Goal: Task Accomplishment & Management: Manage account settings

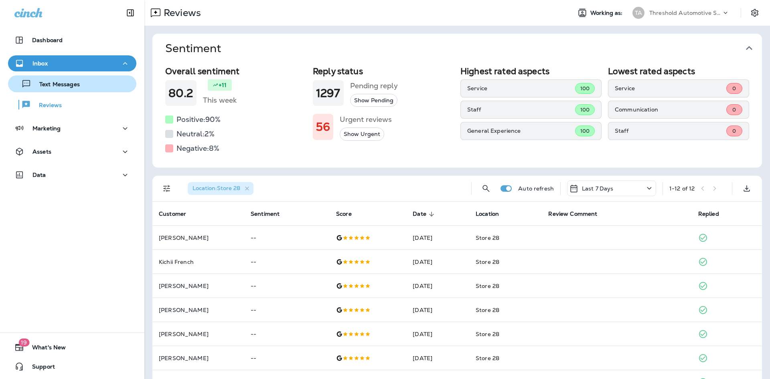
scroll to position [144, 0]
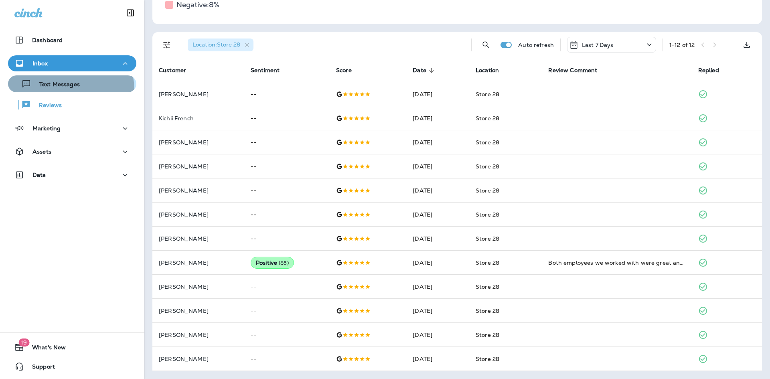
click at [64, 90] on button "Text Messages" at bounding box center [72, 83] width 128 height 17
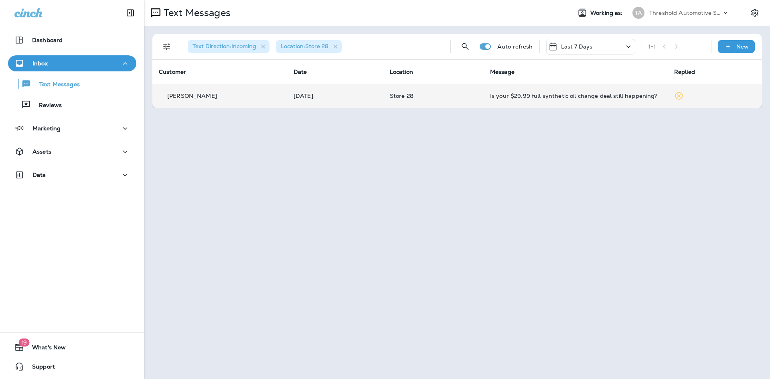
click at [469, 98] on td "Store 28" at bounding box center [433, 96] width 100 height 24
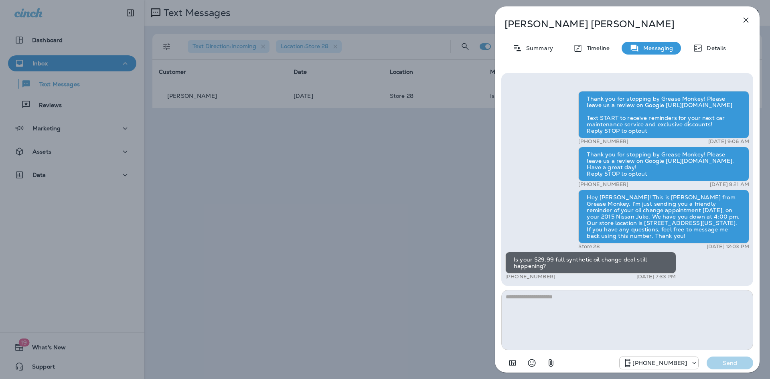
click at [748, 20] on icon "button" at bounding box center [746, 20] width 10 height 10
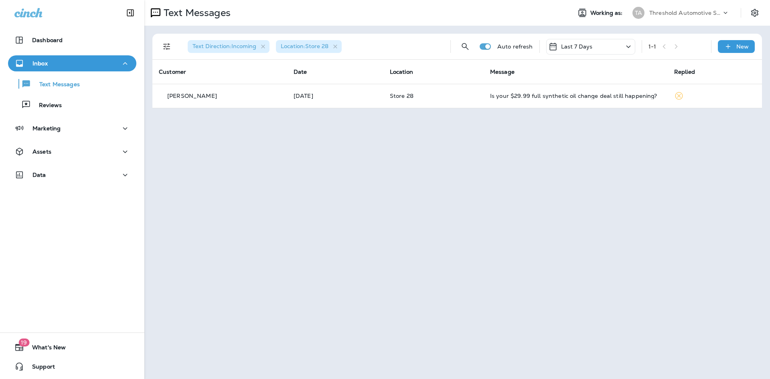
click at [561, 178] on div "Text Messages Working as: TA Threshold Automotive Service dba Grease Monkey Tex…" at bounding box center [457, 189] width 626 height 379
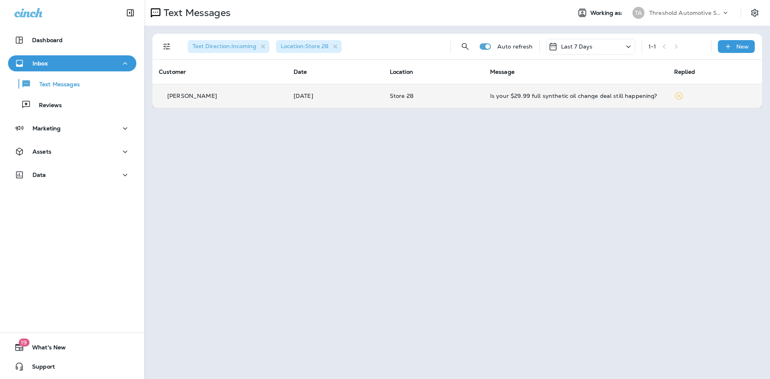
click at [211, 84] on td "[PERSON_NAME]" at bounding box center [219, 96] width 135 height 24
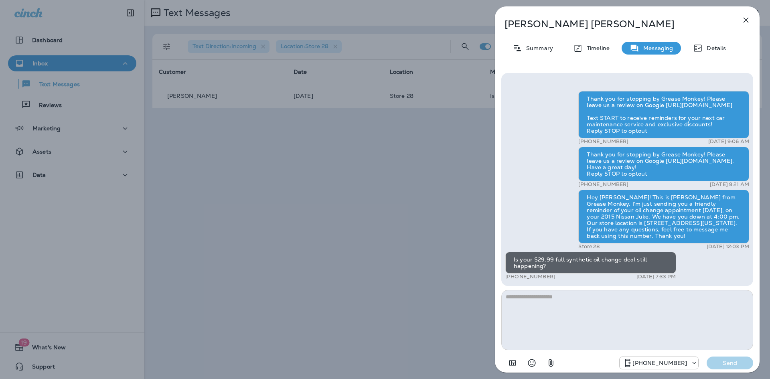
click at [744, 21] on icon "button" at bounding box center [746, 20] width 10 height 10
